Goal: Information Seeking & Learning: Learn about a topic

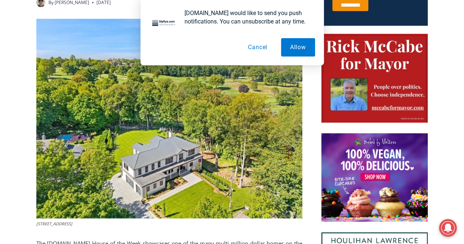
scroll to position [276, 0]
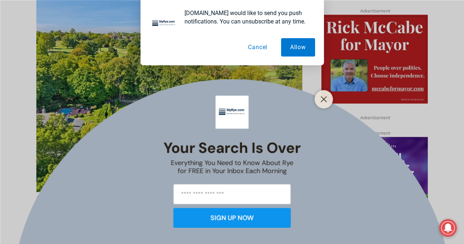
click at [262, 49] on button "Cancel" at bounding box center [258, 47] width 38 height 18
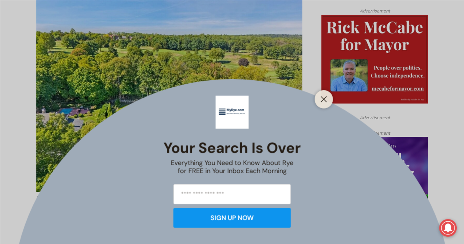
click at [329, 96] on div at bounding box center [324, 99] width 18 height 18
click at [322, 101] on line "Close" at bounding box center [323, 98] width 5 height 5
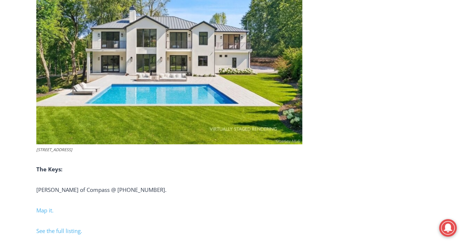
scroll to position [2995, 0]
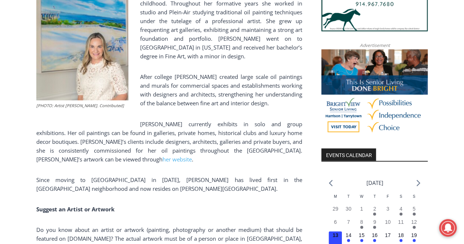
scroll to position [577, 0]
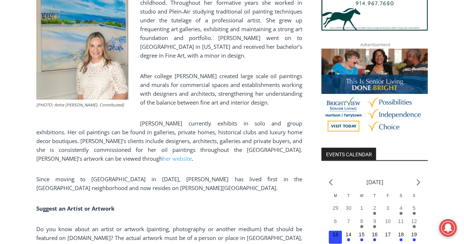
click at [297, 137] on p "Elissa currently exhibits in solo and group exhibitions. Her oil paintings can …" at bounding box center [169, 140] width 266 height 44
click at [192, 154] on span "her website" at bounding box center [176, 157] width 29 height 7
